Goal: Task Accomplishment & Management: Use online tool/utility

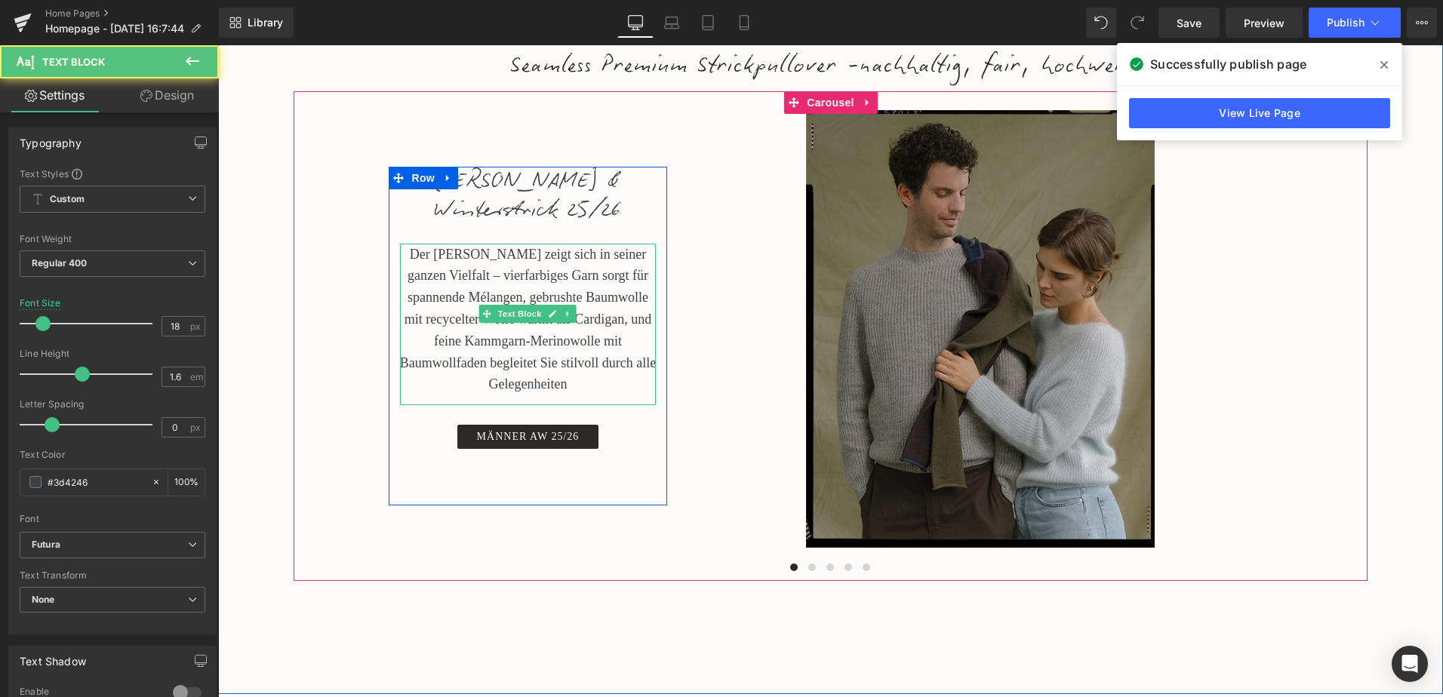
click at [423, 353] on p "Der [PERSON_NAME] zeigt sich in seiner ganzen Vielfalt – vierfarbiges Garn sorg…" at bounding box center [528, 320] width 257 height 152
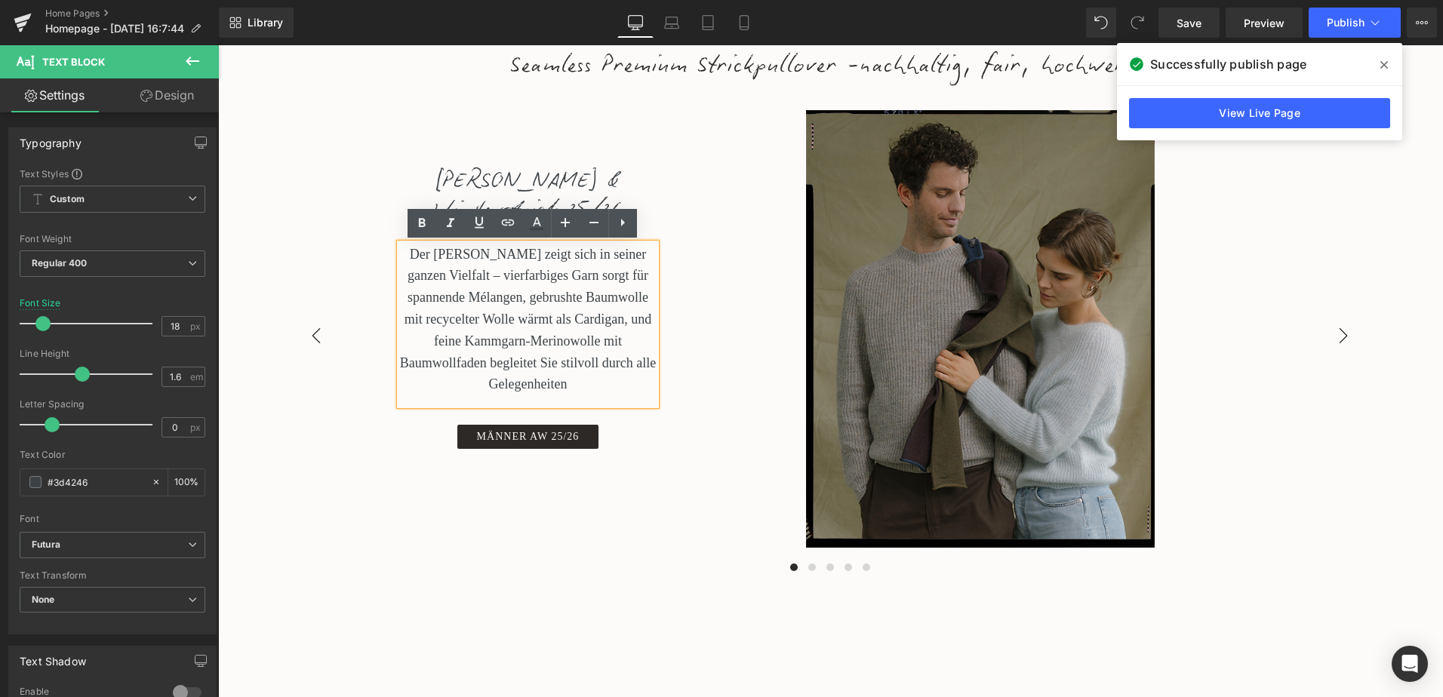
click at [455, 365] on p "Der [PERSON_NAME] zeigt sich in seiner ganzen Vielfalt – vierfarbiges Garn sorg…" at bounding box center [528, 320] width 257 height 152
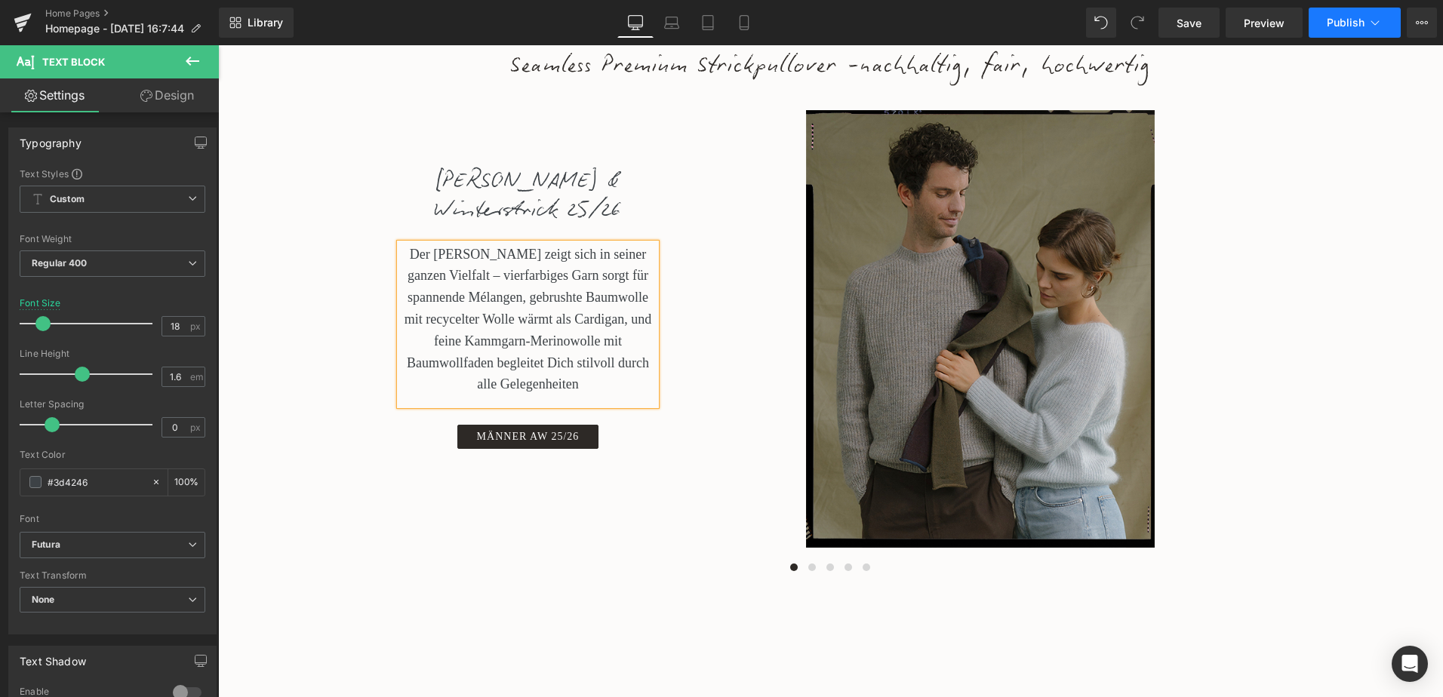
click at [1341, 22] on span "Publish" at bounding box center [1346, 23] width 38 height 12
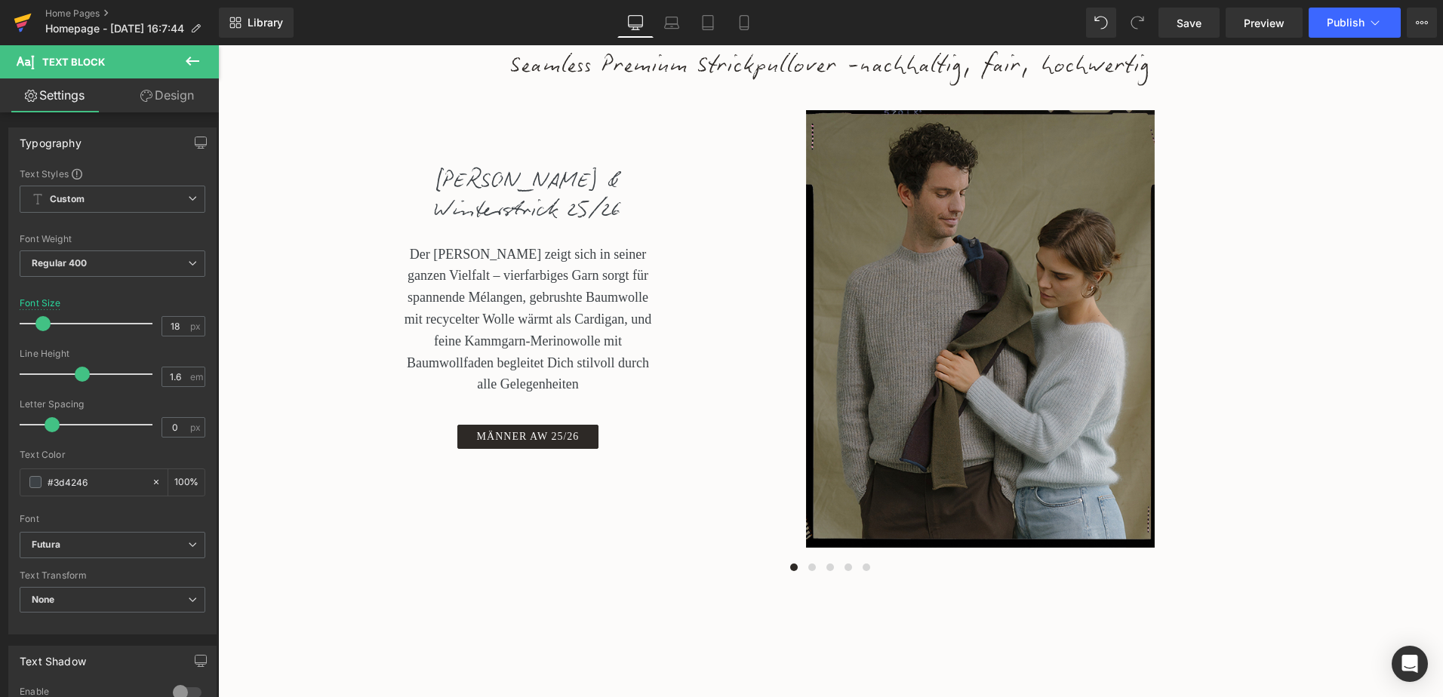
click at [21, 16] on icon at bounding box center [23, 23] width 18 height 38
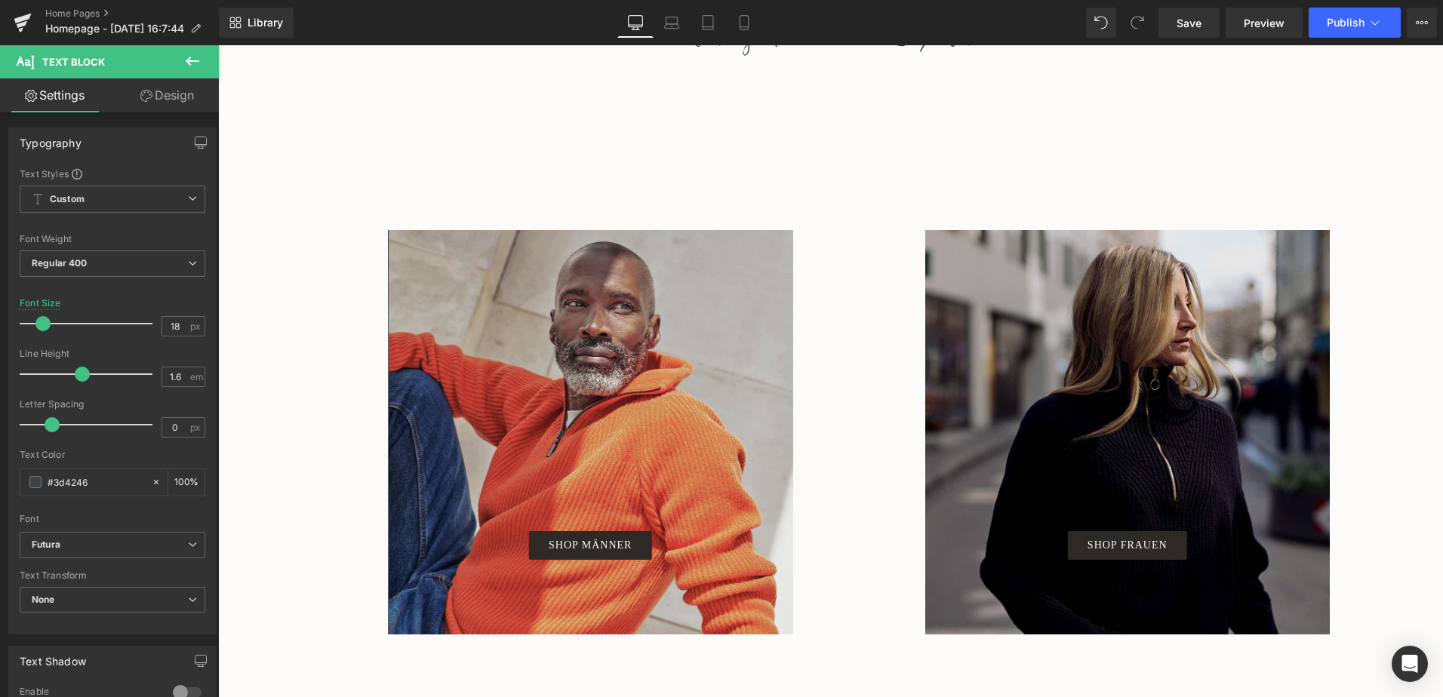
scroll to position [981, 0]
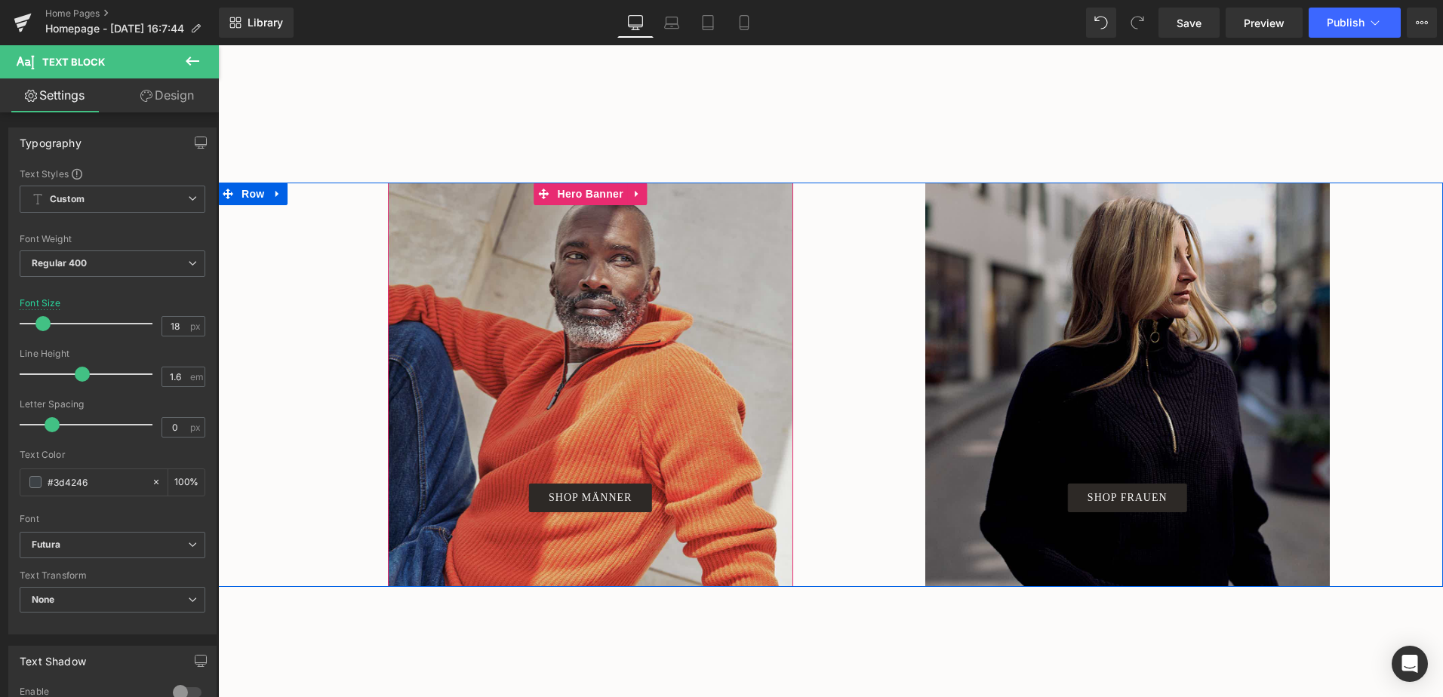
click at [535, 359] on span "SHOP MÄNNER Button" at bounding box center [590, 384] width 405 height 255
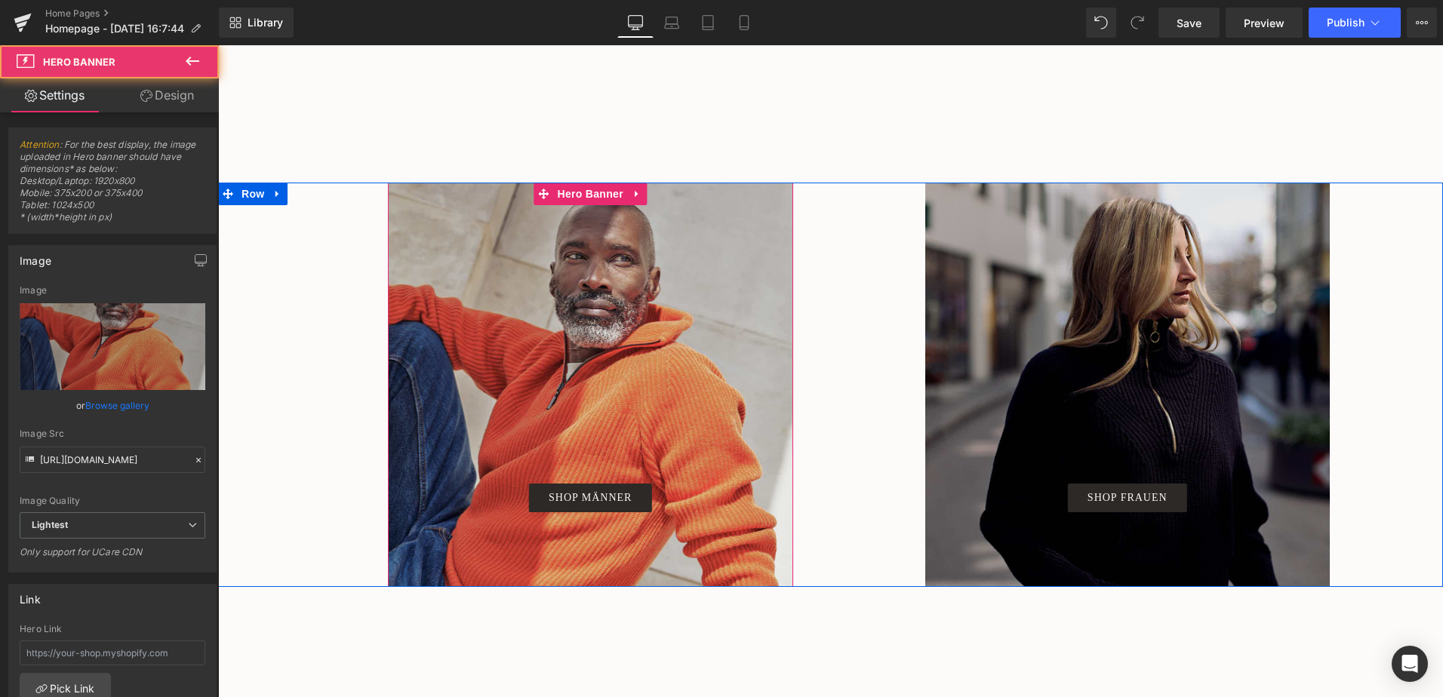
click at [593, 381] on span "SHOP MÄNNER Button" at bounding box center [590, 384] width 405 height 255
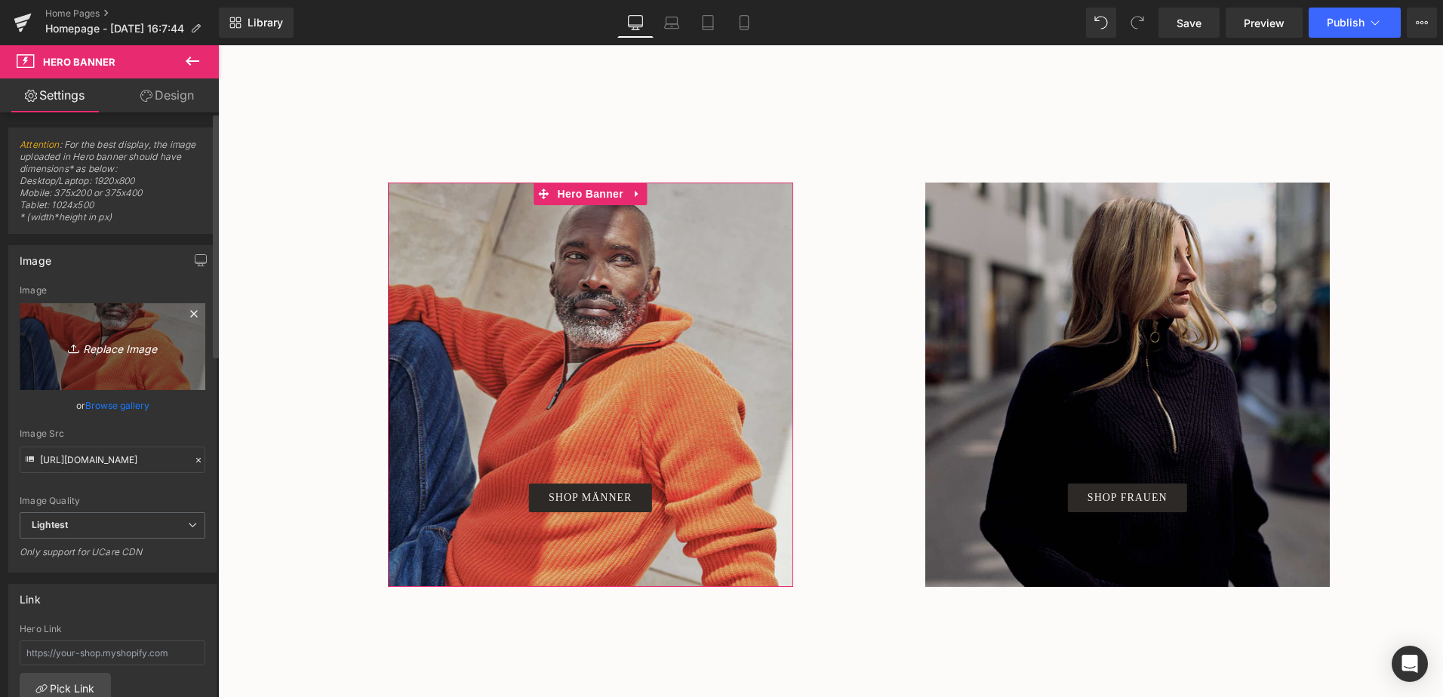
click at [107, 346] on icon "Replace Image" at bounding box center [112, 346] width 121 height 19
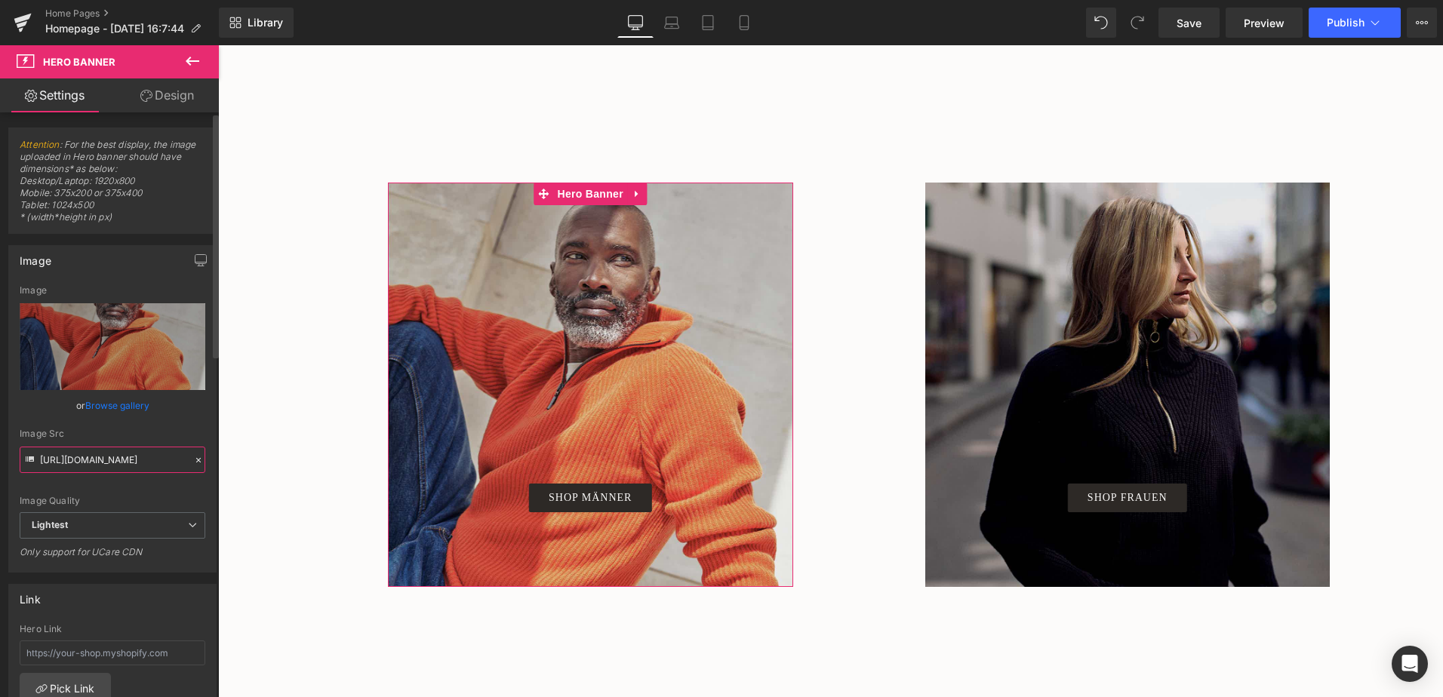
click at [135, 451] on input "[URL][DOMAIN_NAME]" at bounding box center [113, 460] width 186 height 26
paste input "[DOMAIN_NAME][URL]"
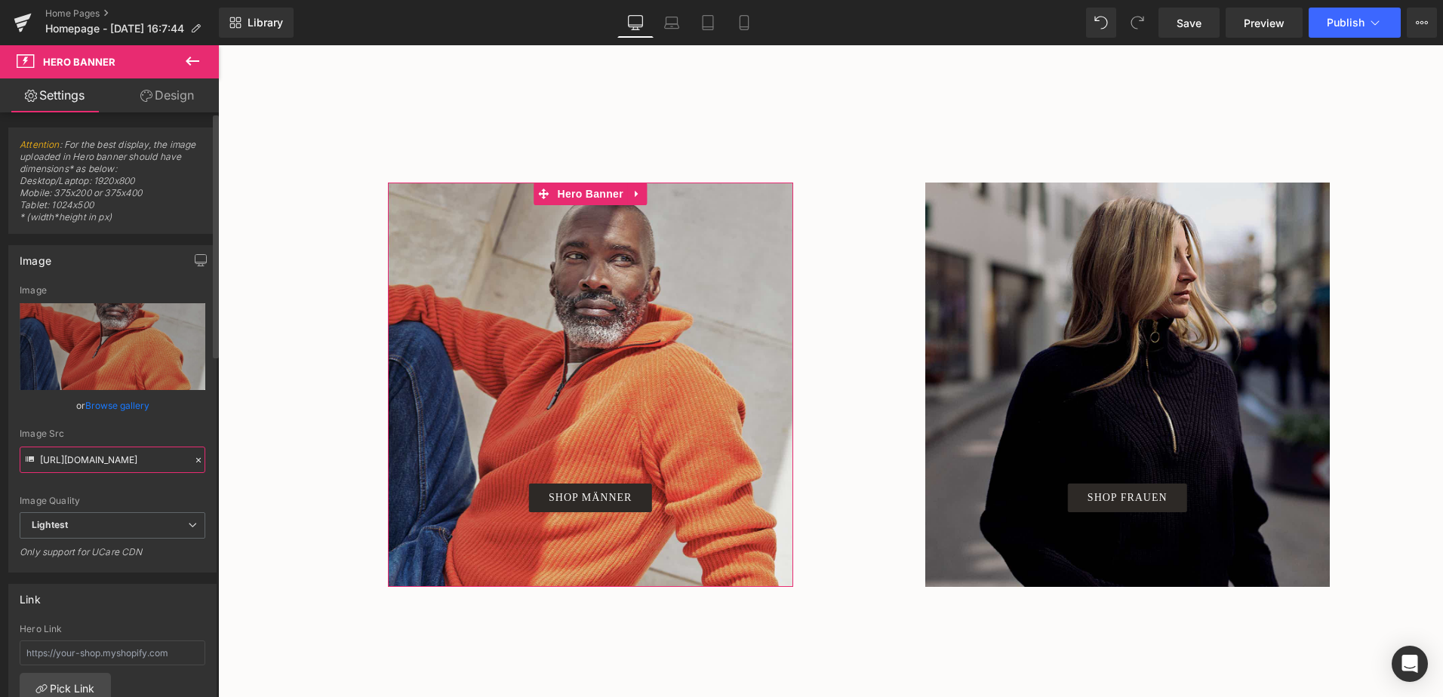
scroll to position [0, 269]
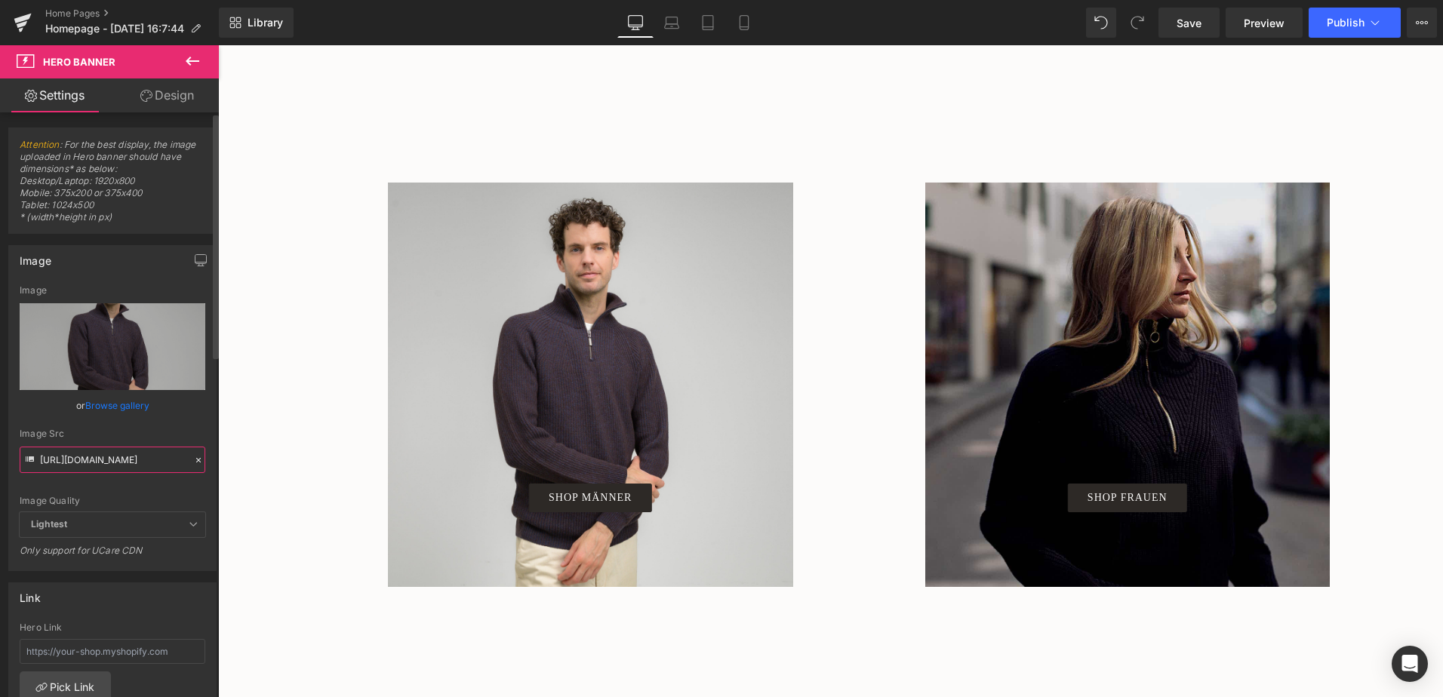
type input "[URL][DOMAIN_NAME]"
click at [196, 422] on div "Image Quality Lighter Lightest Lightest Lighter Lightest Only support for UCare…" at bounding box center [113, 398] width 186 height 227
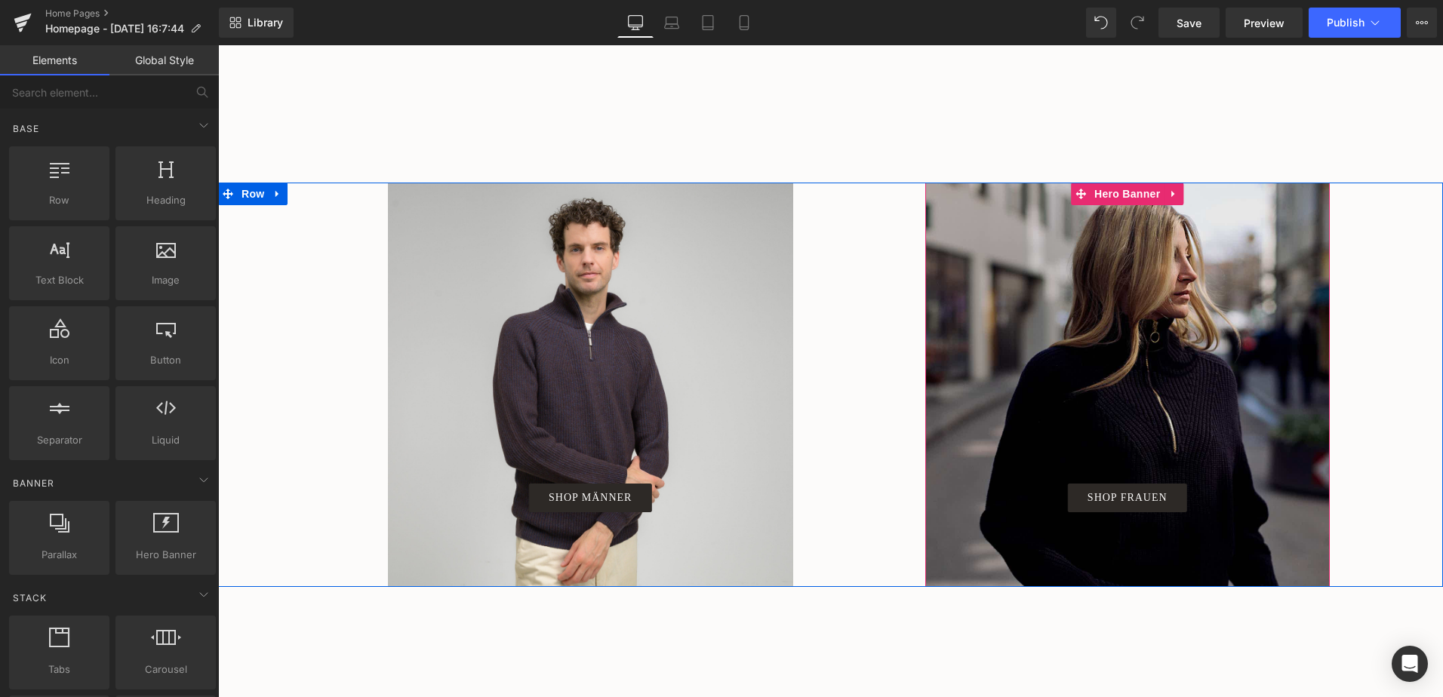
click at [1143, 387] on span "SHOP FRAUEN Button" at bounding box center [1127, 384] width 405 height 255
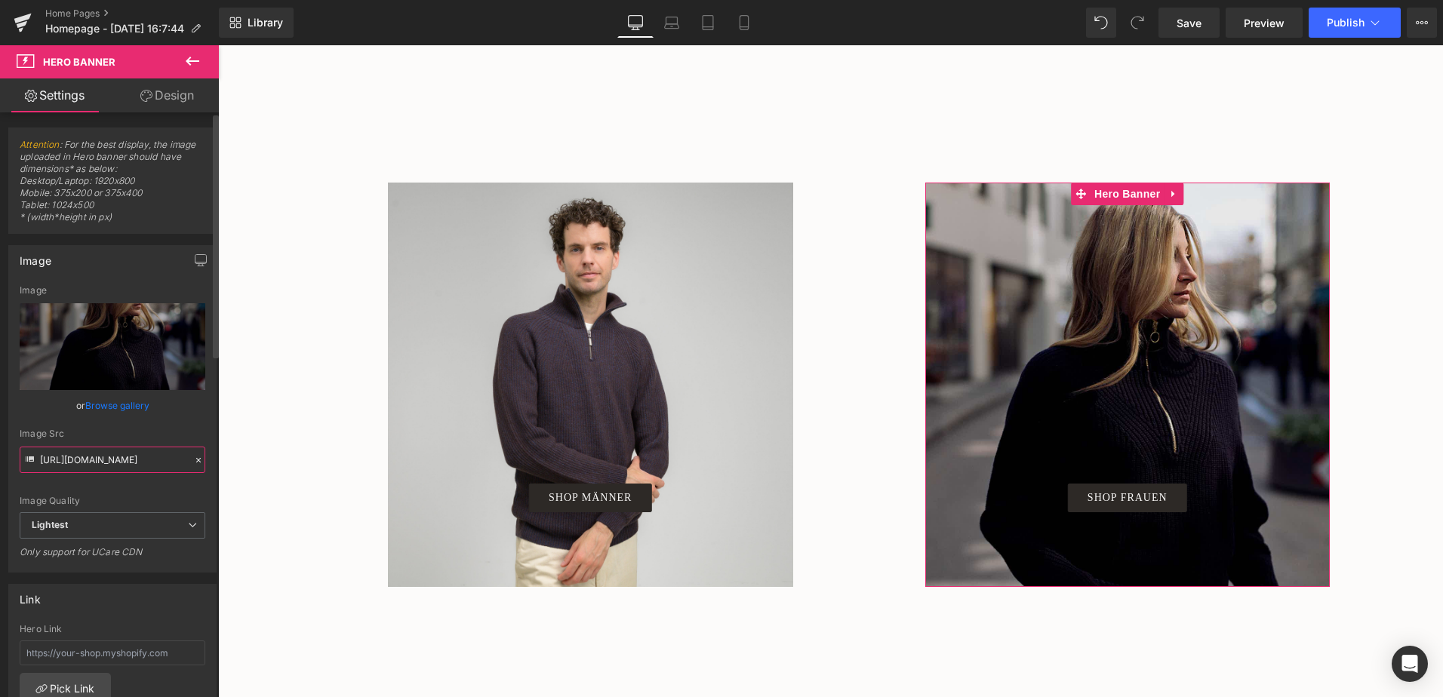
click at [106, 466] on input "[URL][DOMAIN_NAME]" at bounding box center [113, 460] width 186 height 26
paste input "[DOMAIN_NAME][URL]"
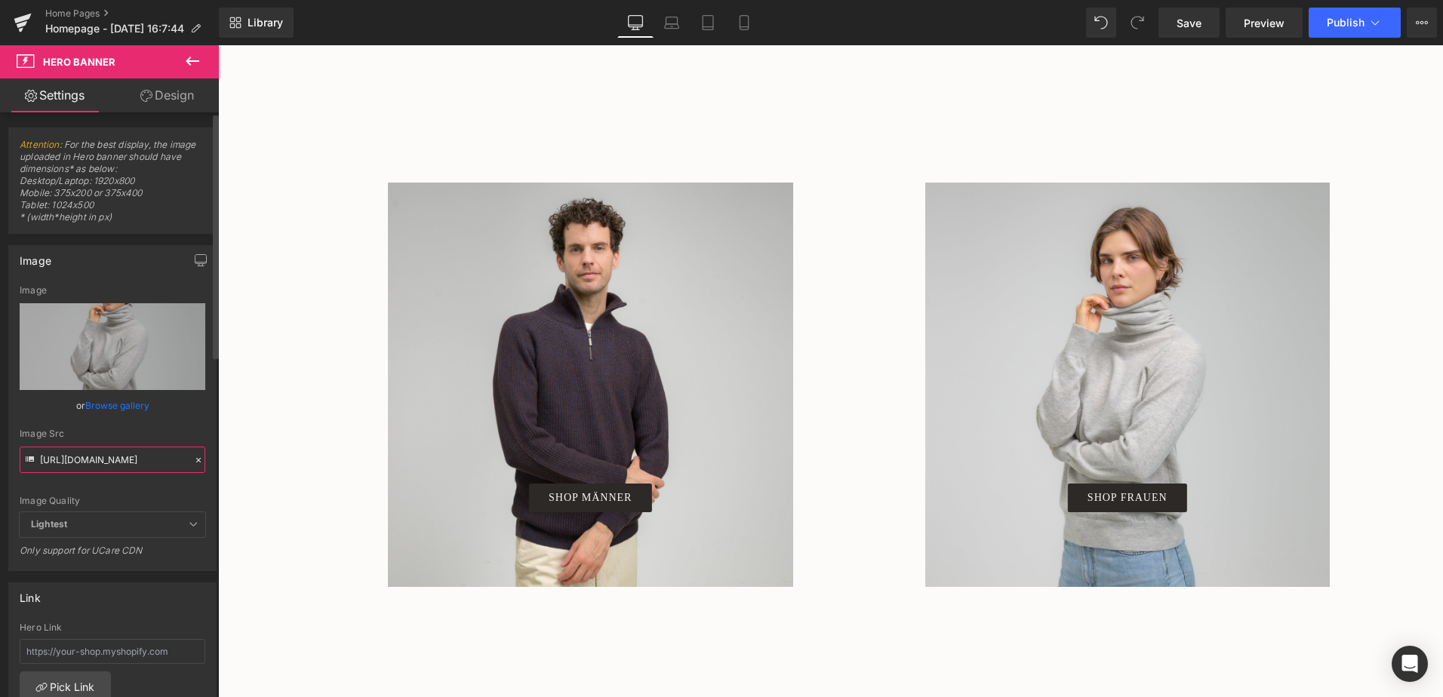
type input "[URL][DOMAIN_NAME]"
click at [207, 416] on div "[URL][DOMAIN_NAME] Image Replace Image Upload image or Browse gallery Image Src…" at bounding box center [112, 427] width 207 height 285
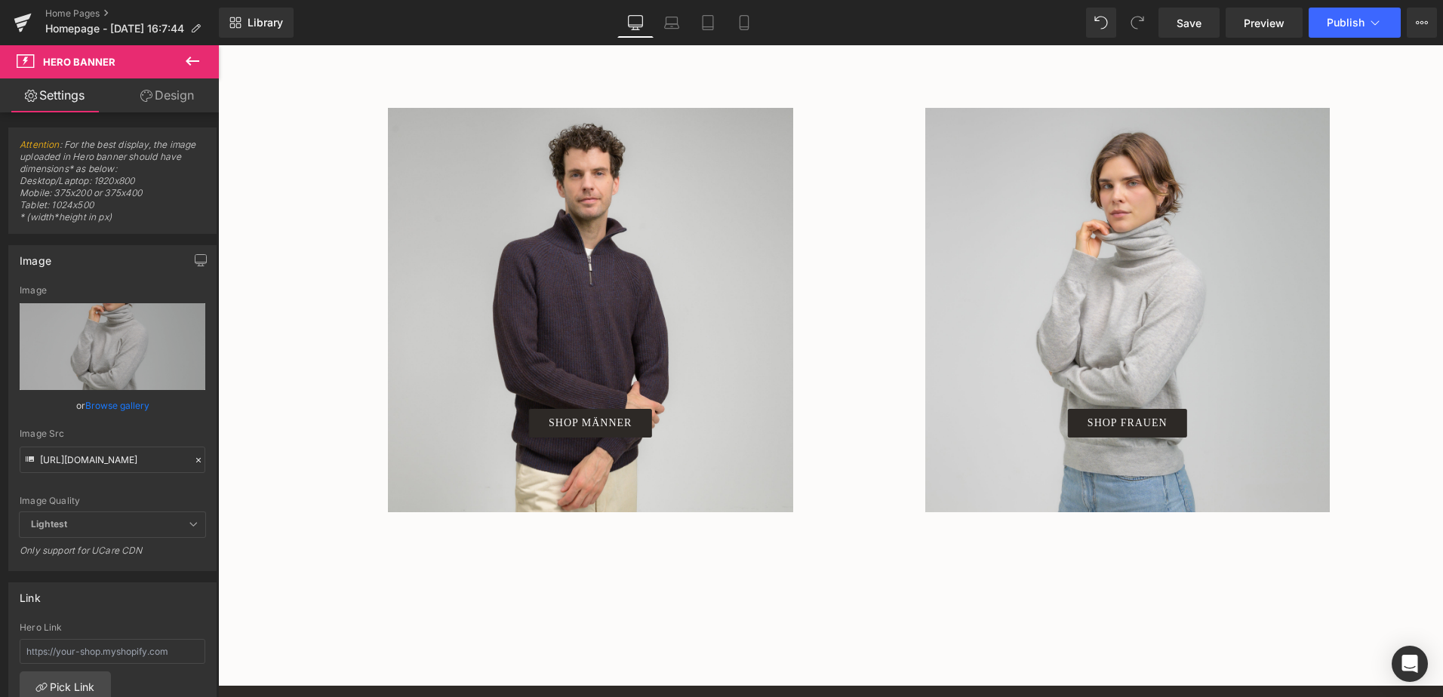
scroll to position [1057, 0]
click at [1362, 22] on span "Publish" at bounding box center [1346, 23] width 38 height 12
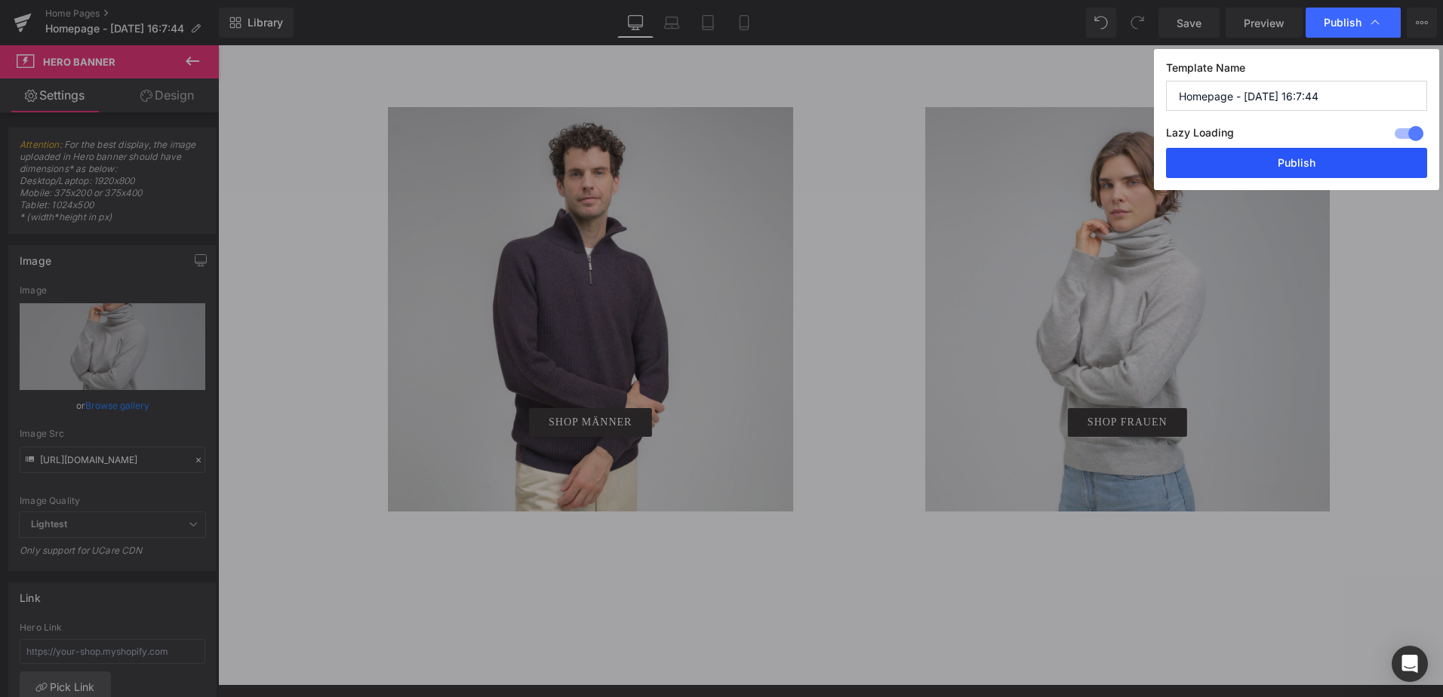
click at [1326, 164] on button "Publish" at bounding box center [1296, 163] width 261 height 30
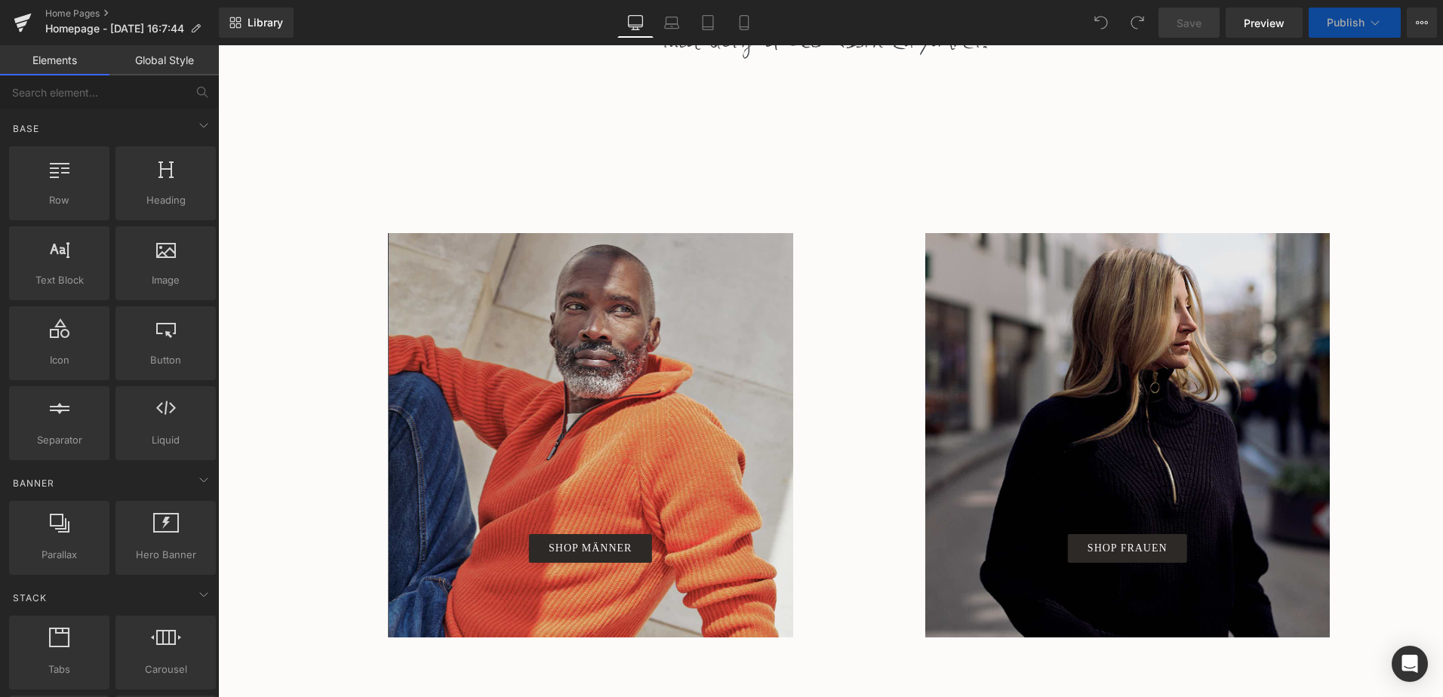
scroll to position [981, 0]
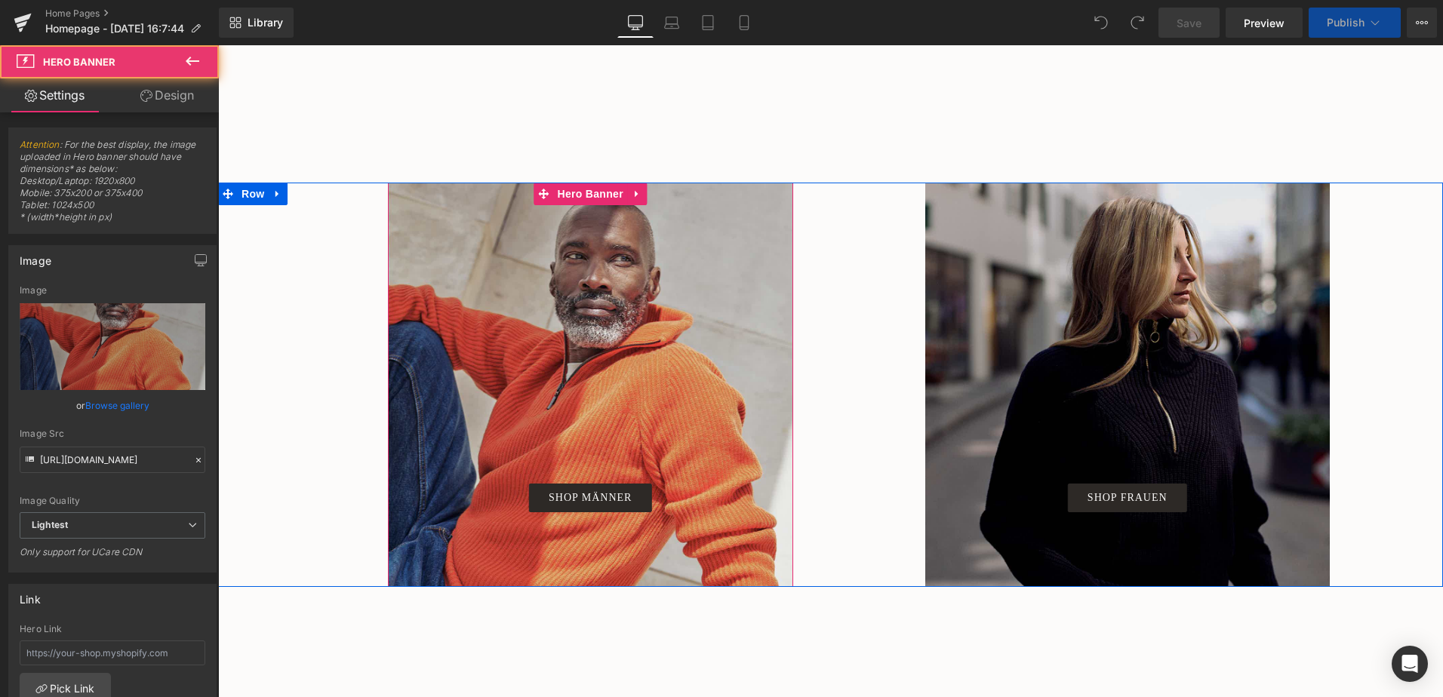
click at [694, 371] on span "SHOP MÄNNER Button" at bounding box center [590, 384] width 405 height 255
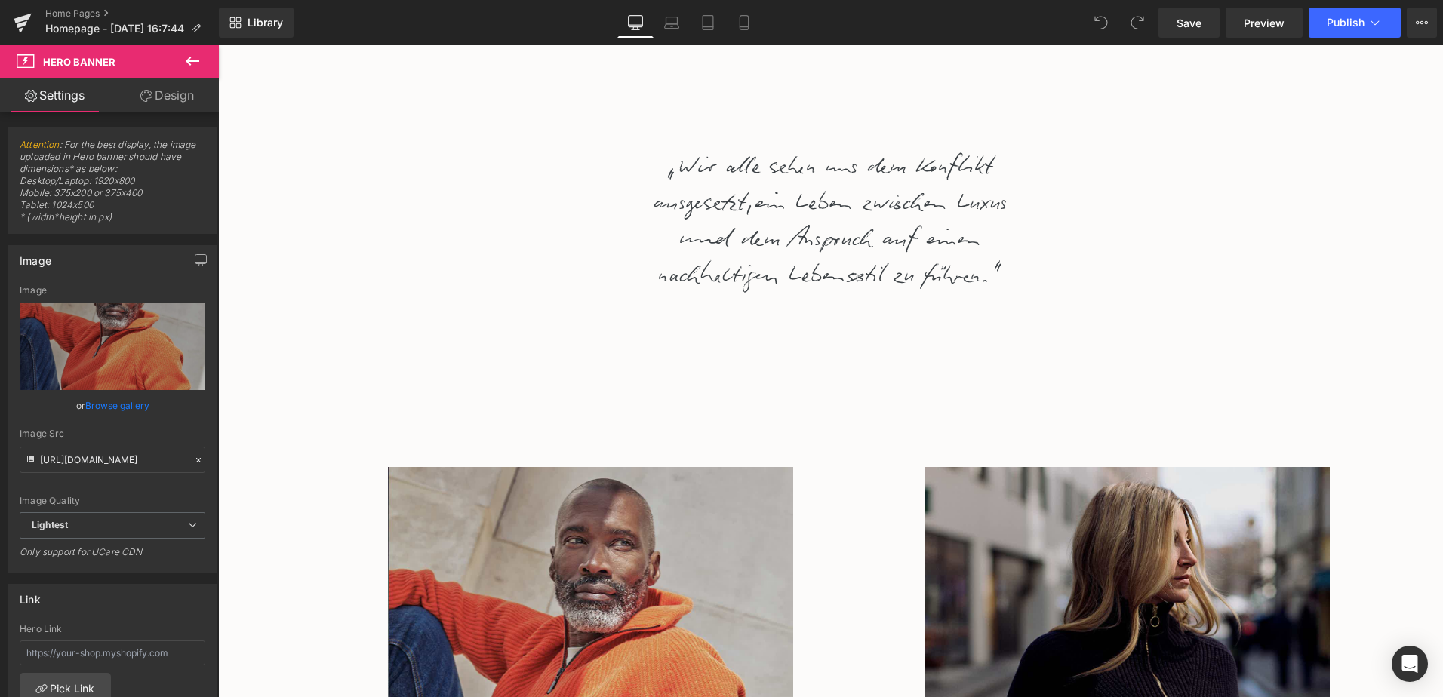
scroll to position [679, 0]
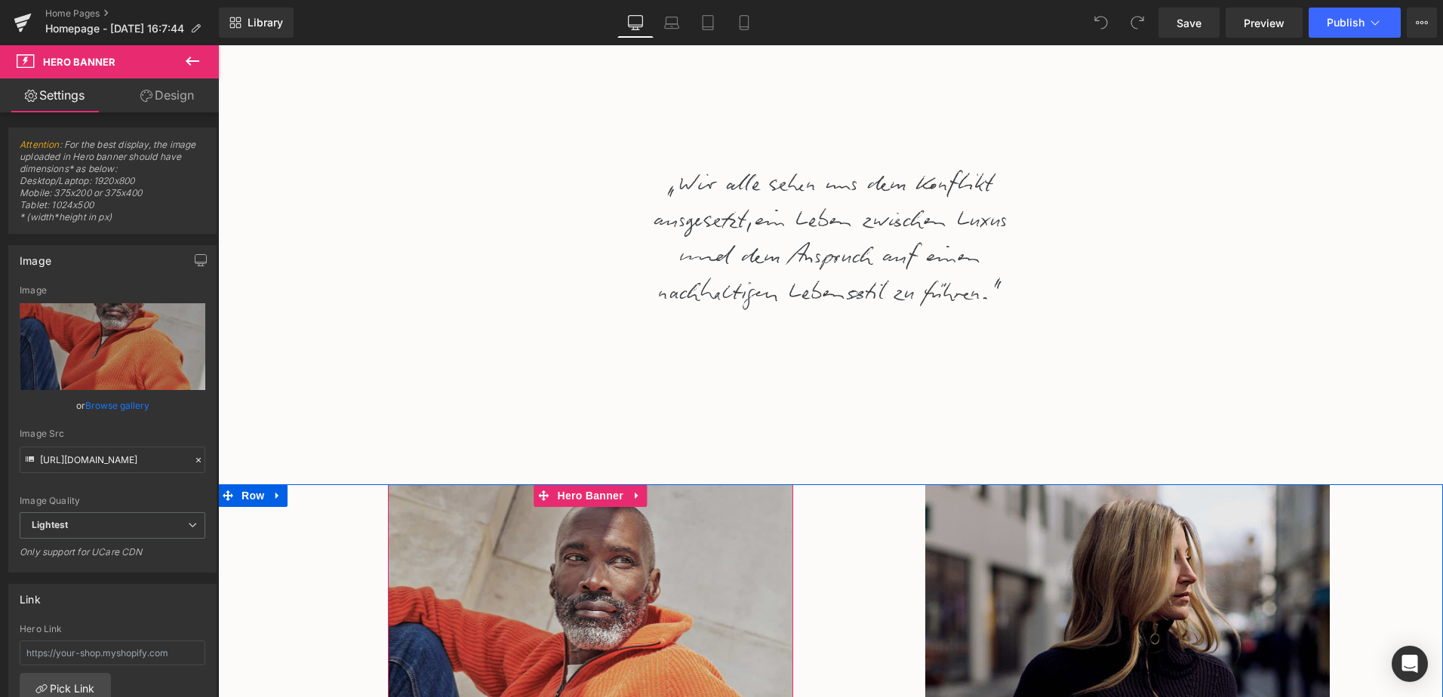
click at [728, 520] on div "SHOP MÄNNER Button" at bounding box center [590, 687] width 405 height 405
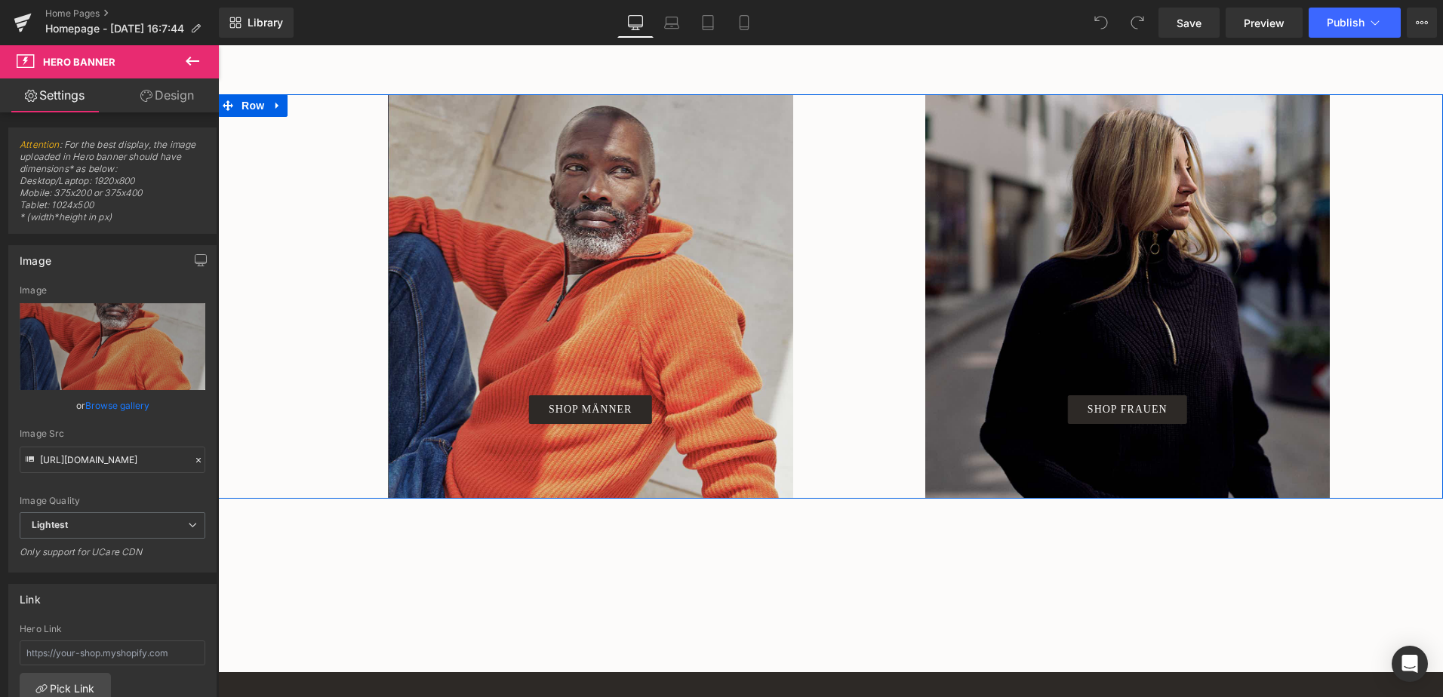
scroll to position [1057, 0]
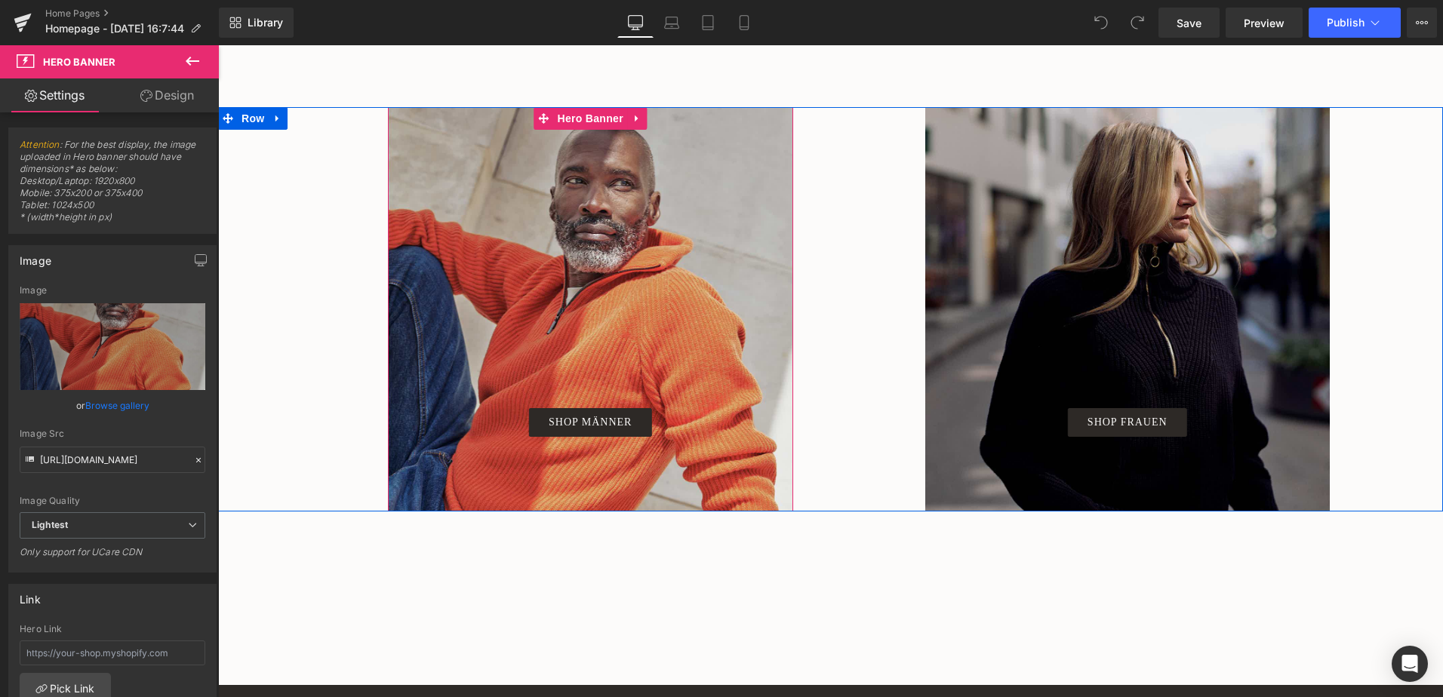
click at [661, 295] on span "SHOP MÄNNER Button" at bounding box center [590, 309] width 405 height 255
